Goal: Task Accomplishment & Management: Use online tool/utility

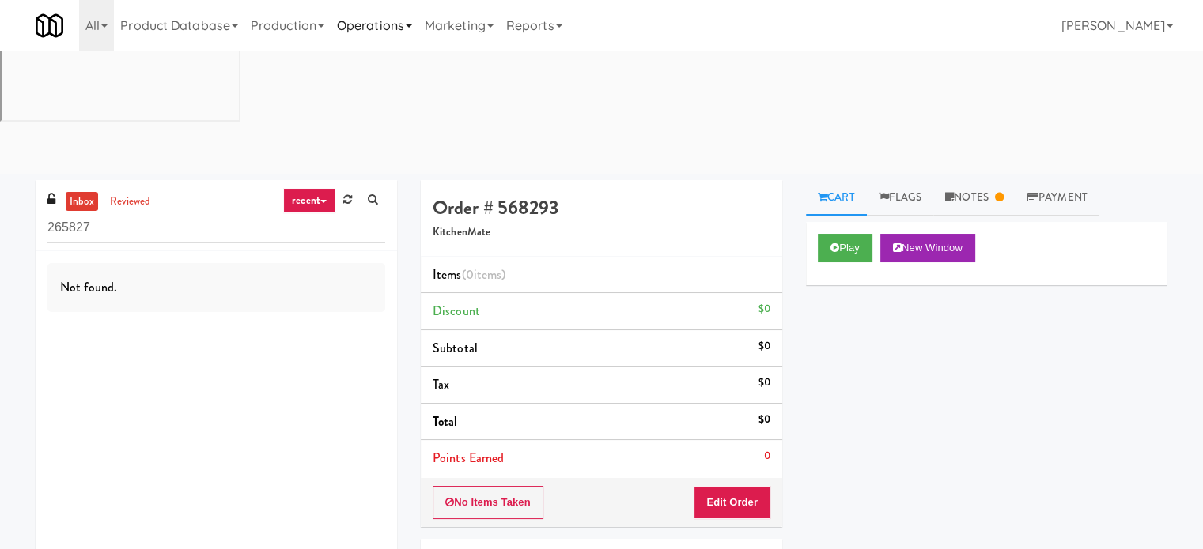
click at [372, 25] on link "Operations" at bounding box center [374, 25] width 88 height 51
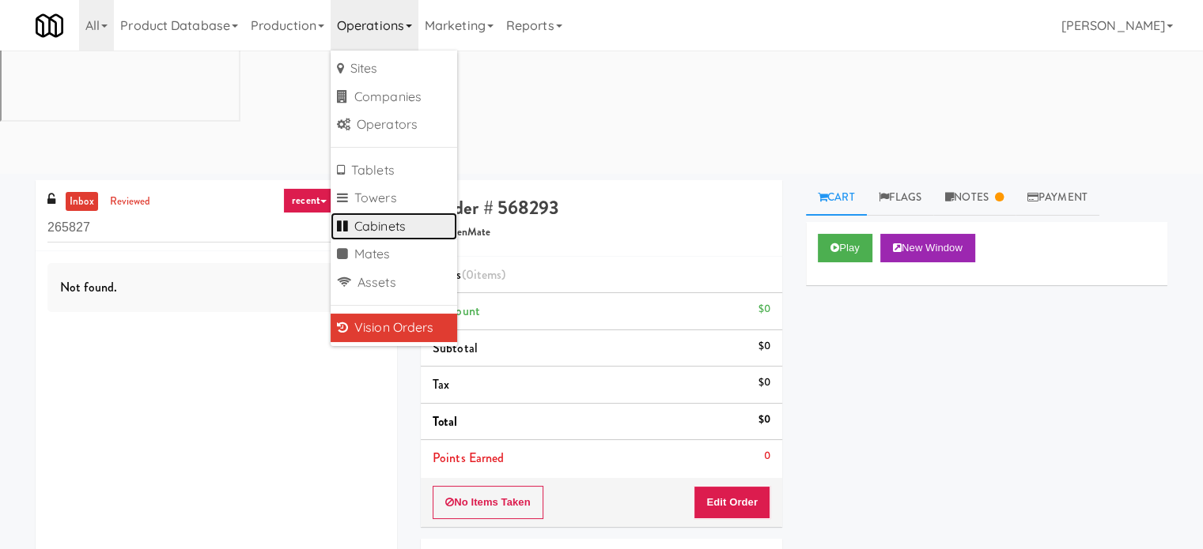
click at [383, 218] on link "Cabinets" at bounding box center [393, 227] width 126 height 28
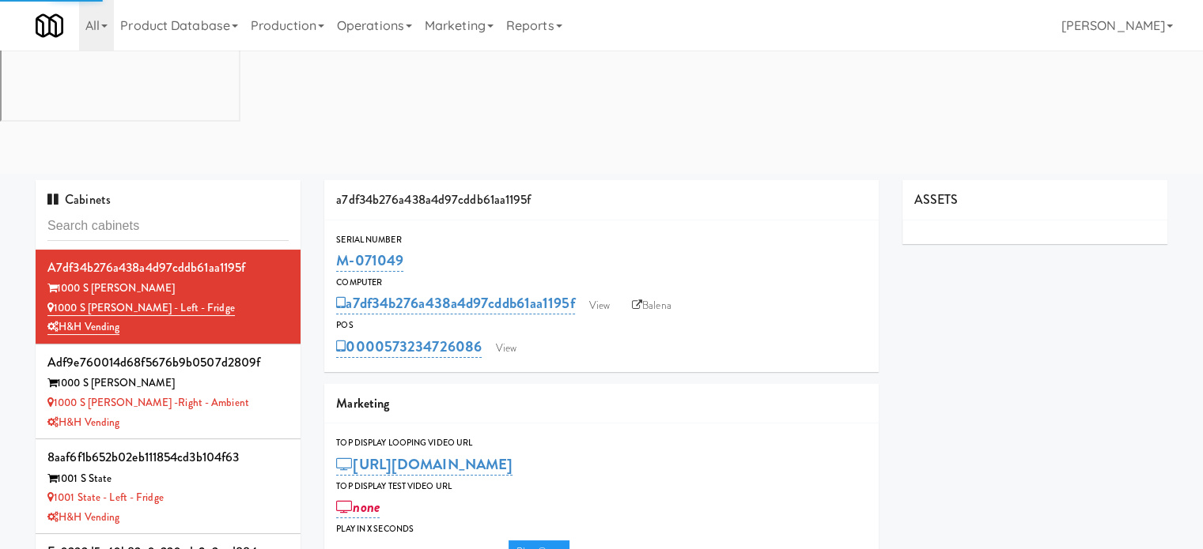
type input "3"
click at [193, 212] on input "text" at bounding box center [167, 226] width 241 height 29
click at [192, 212] on input "text" at bounding box center [167, 226] width 241 height 29
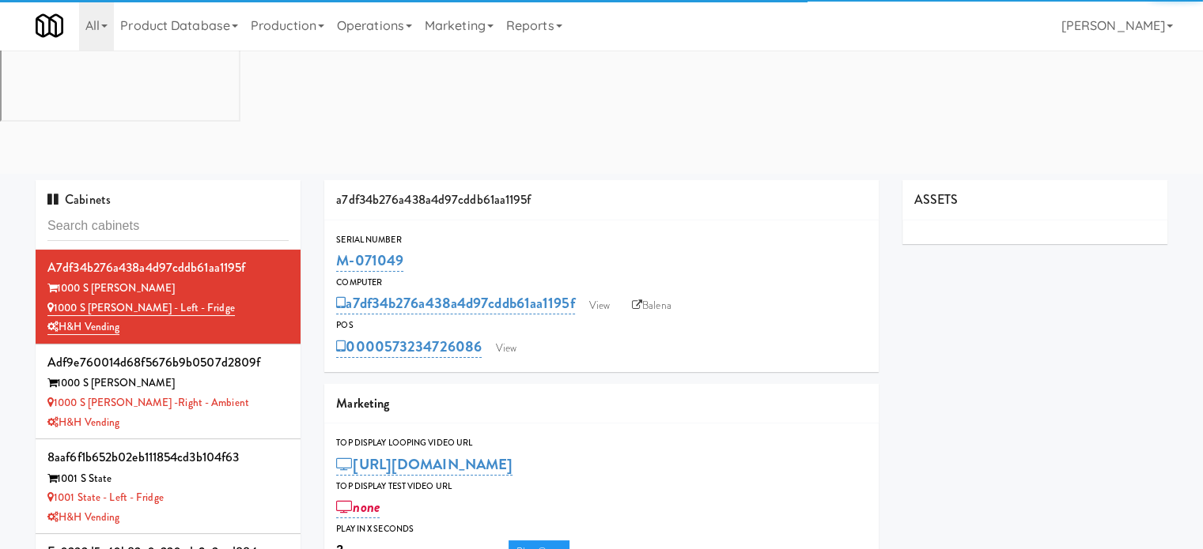
click at [192, 212] on input "text" at bounding box center [167, 226] width 241 height 29
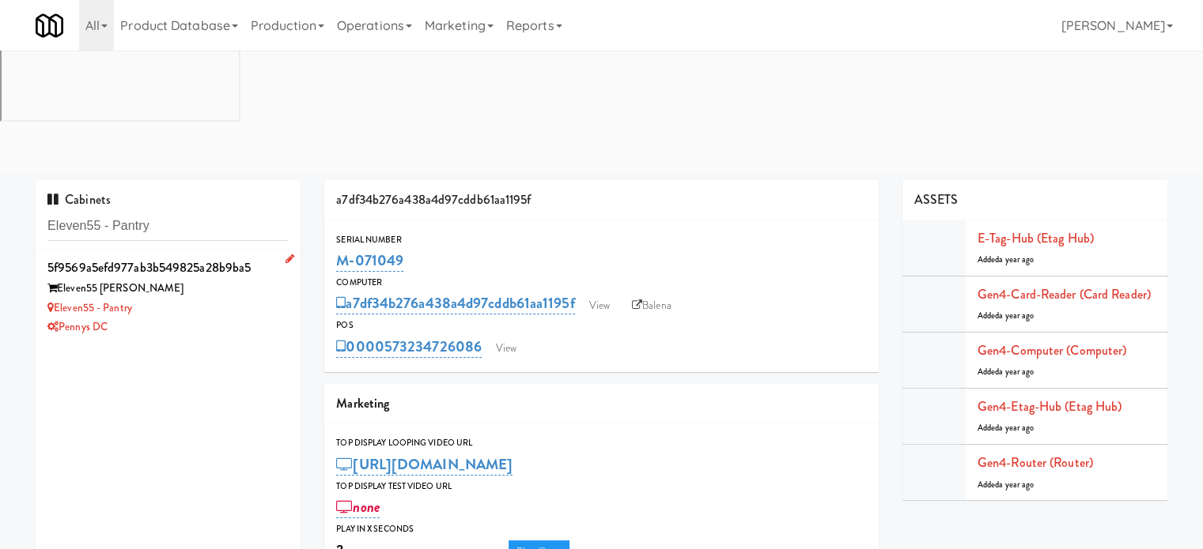
type input "Eleven55 - Pantry"
click at [237, 318] on div "Pennys DC" at bounding box center [167, 328] width 241 height 20
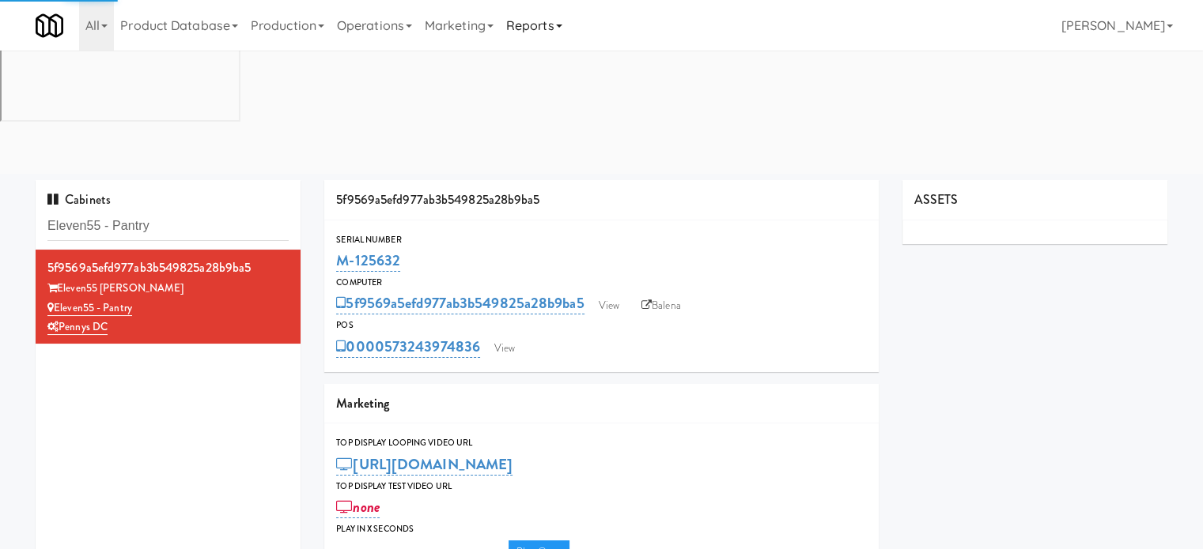
type input "3"
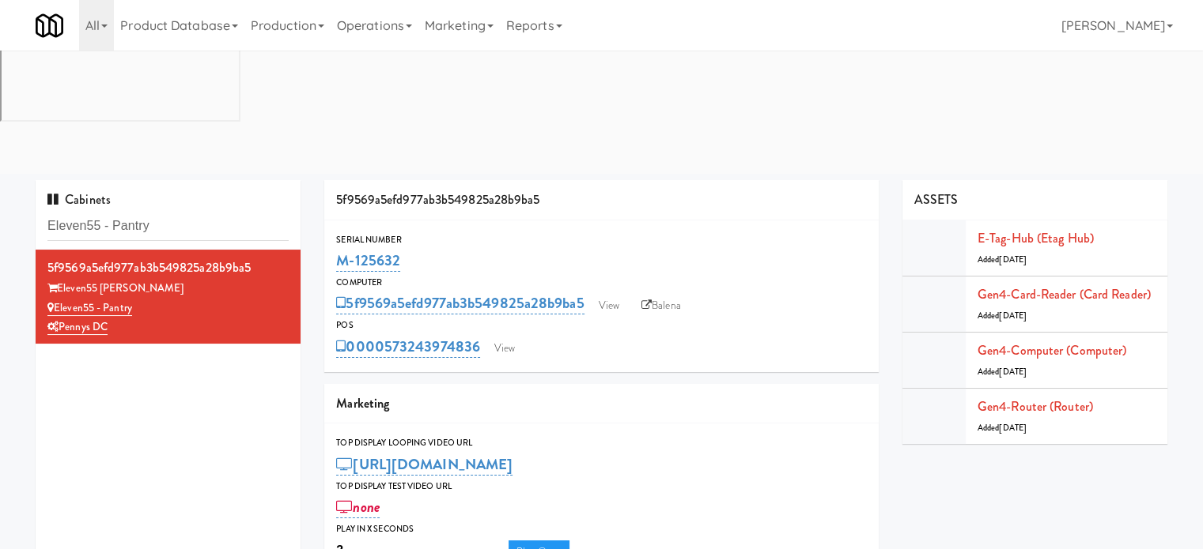
drag, startPoint x: 400, startPoint y: 140, endPoint x: 314, endPoint y: 146, distance: 86.4
click at [312, 180] on div "5f9569a5efd977ab3b549825a28b9ba5 Serial Number M-125632 Computer 5f9569a5efd977…" at bounding box center [601, 384] width 578 height 408
copy link "M-125632"
